Goal: Find specific page/section: Find specific page/section

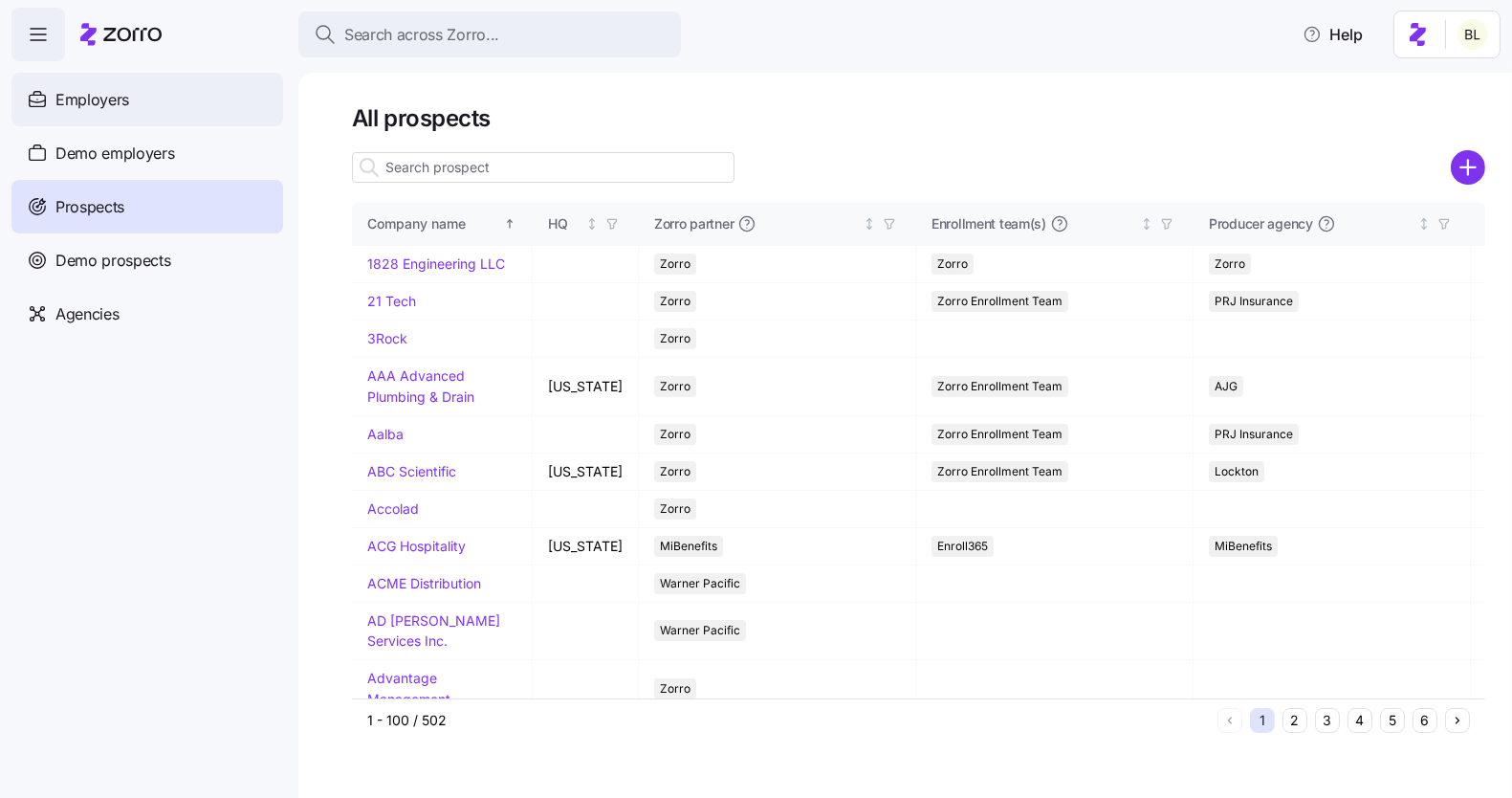
click at [136, 92] on div "Employers" at bounding box center [147, 99] width 271 height 54
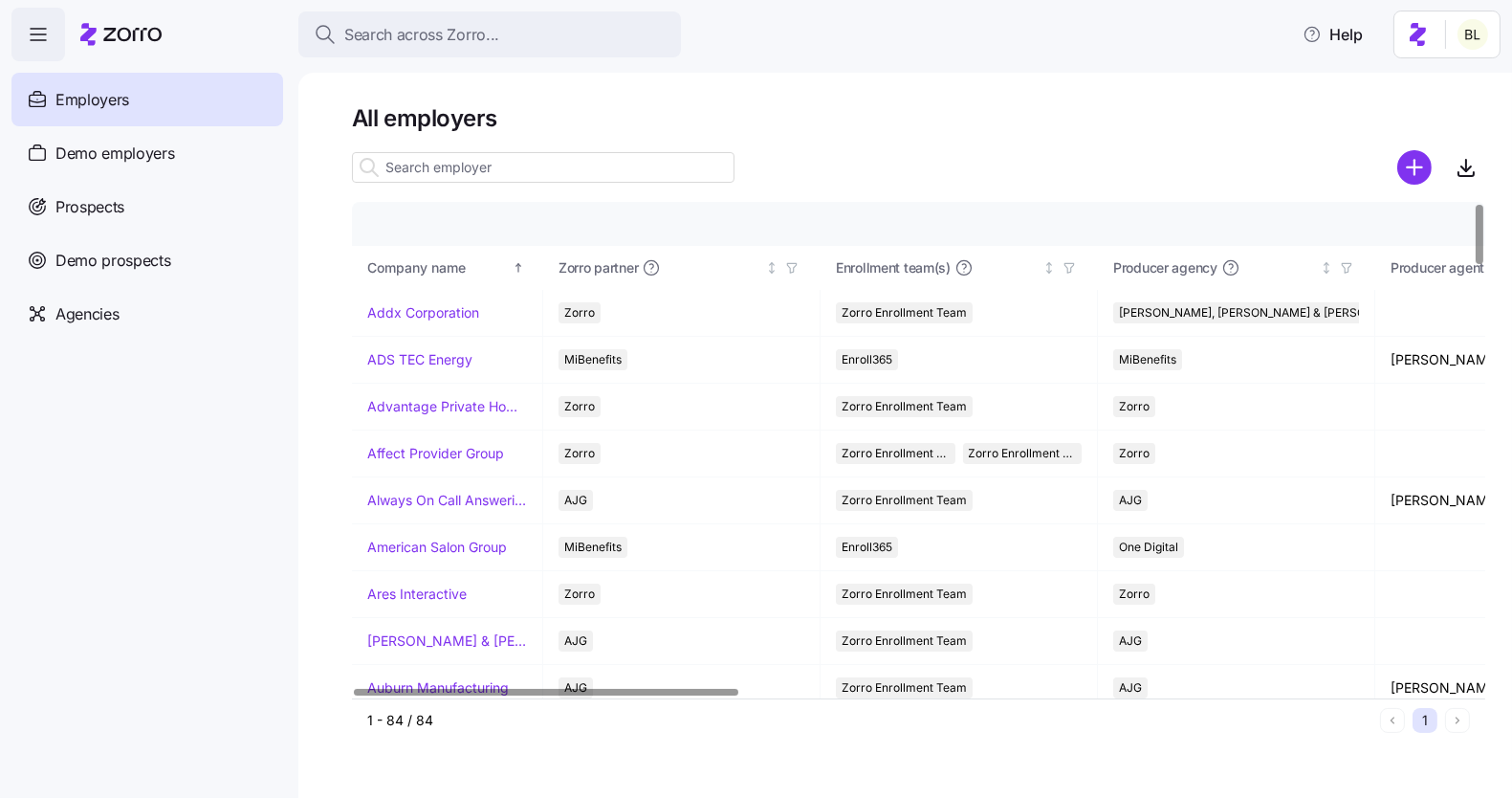
click at [506, 174] on input at bounding box center [543, 166] width 382 height 30
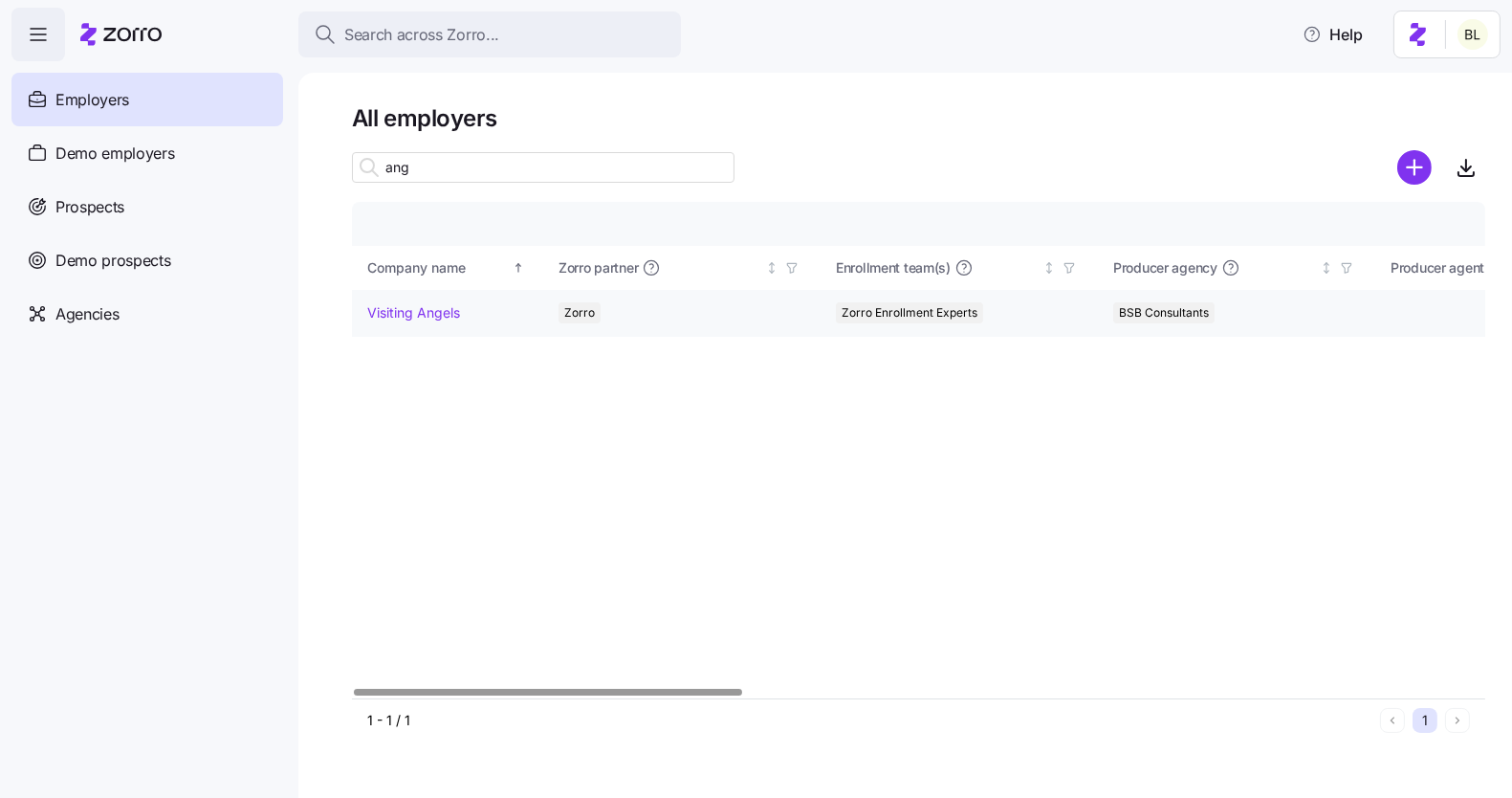
type input "ang"
click at [435, 308] on link "Visiting Angels" at bounding box center [413, 313] width 92 height 19
